Goal: Information Seeking & Learning: Learn about a topic

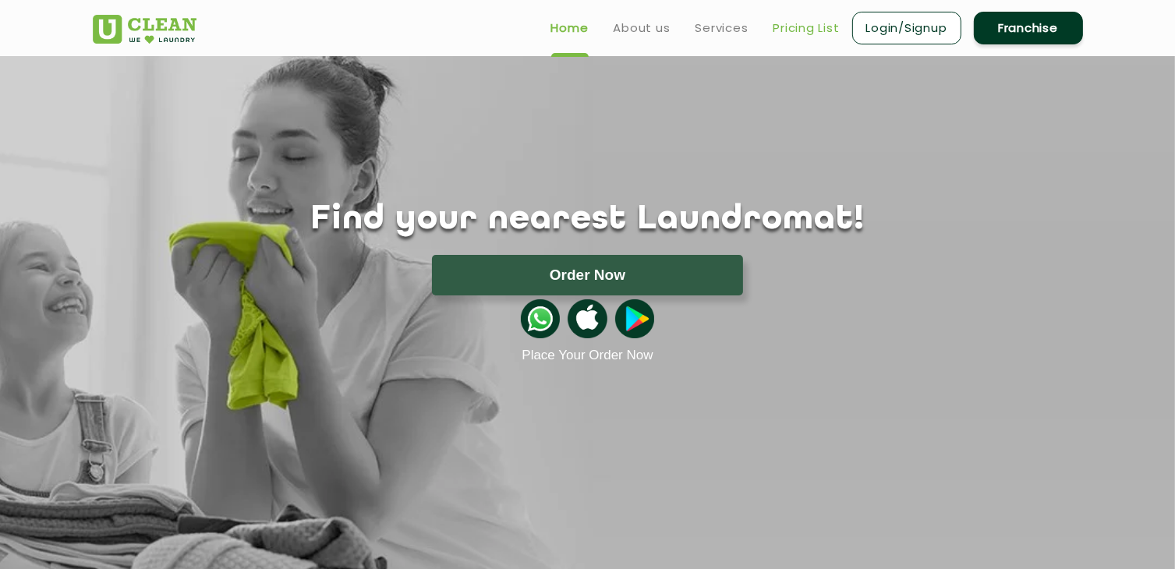
click at [803, 23] on link "Pricing List" at bounding box center [807, 28] width 66 height 19
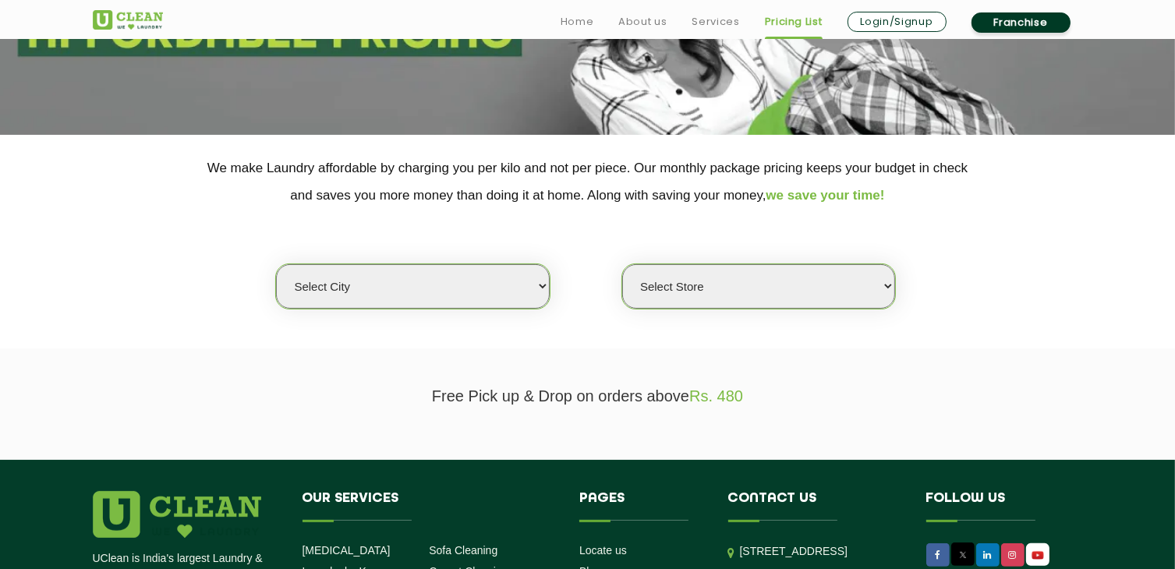
scroll to position [234, 0]
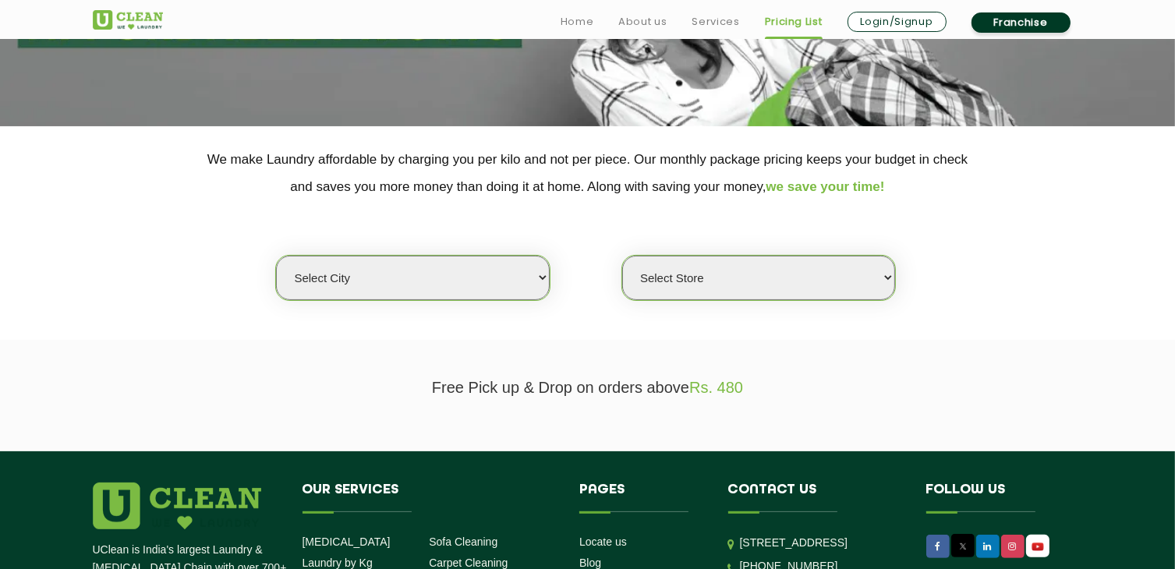
click at [539, 278] on select "Select city [GEOGRAPHIC_DATA] [GEOGRAPHIC_DATA] [GEOGRAPHIC_DATA] [GEOGRAPHIC_D…" at bounding box center [412, 278] width 273 height 44
click at [825, 285] on select "Select Store" at bounding box center [758, 278] width 273 height 44
click at [540, 279] on select "Select city [GEOGRAPHIC_DATA] [GEOGRAPHIC_DATA] [GEOGRAPHIC_DATA] [GEOGRAPHIC_D…" at bounding box center [412, 278] width 273 height 44
select select "8"
click at [276, 256] on select "Select city [GEOGRAPHIC_DATA] [GEOGRAPHIC_DATA] [GEOGRAPHIC_DATA] [GEOGRAPHIC_D…" at bounding box center [412, 278] width 273 height 44
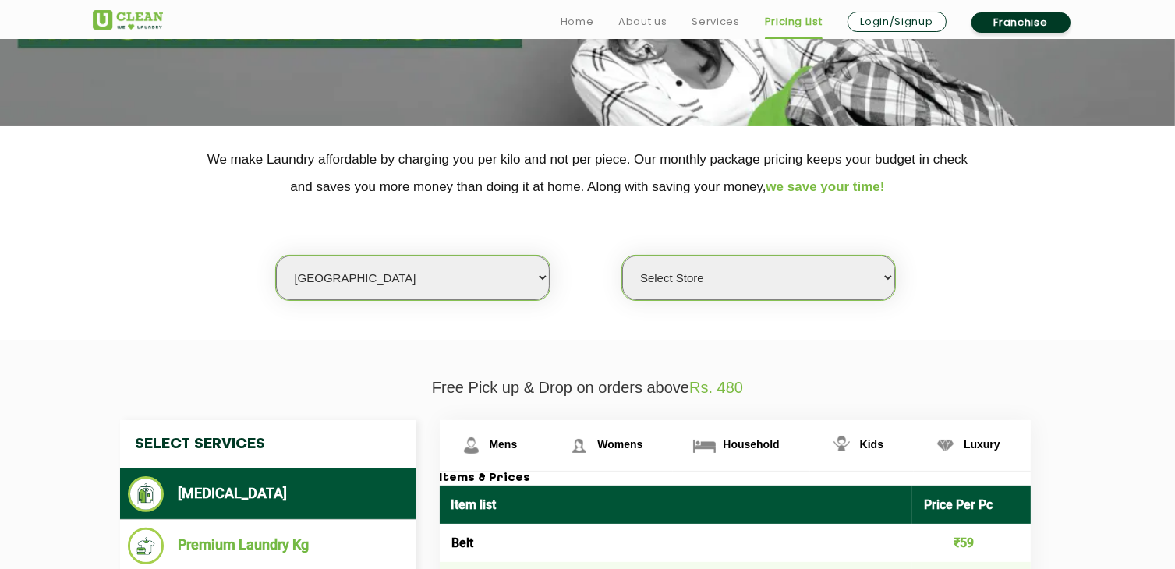
click at [886, 278] on select "Select Store [GEOGRAPHIC_DATA] [GEOGRAPHIC_DATA] [GEOGRAPHIC_DATA] [GEOGRAPHIC_…" at bounding box center [758, 278] width 273 height 44
select select "337"
click at [622, 256] on select "Select Store [GEOGRAPHIC_DATA] [GEOGRAPHIC_DATA] [GEOGRAPHIC_DATA] [GEOGRAPHIC_…" at bounding box center [758, 278] width 273 height 44
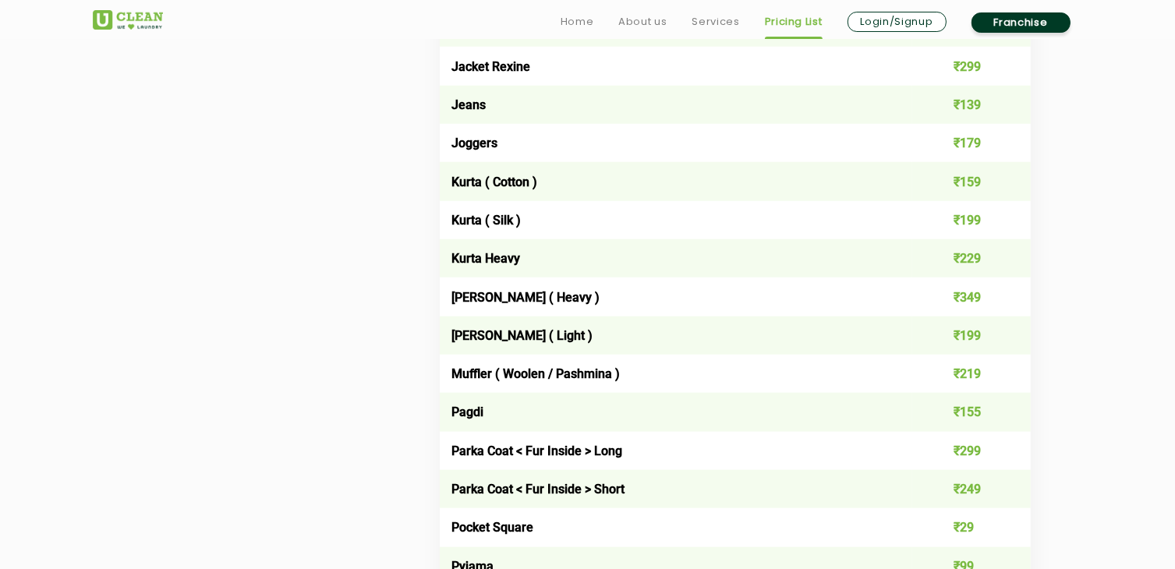
scroll to position [1560, 0]
